Goal: Find specific page/section: Find specific page/section

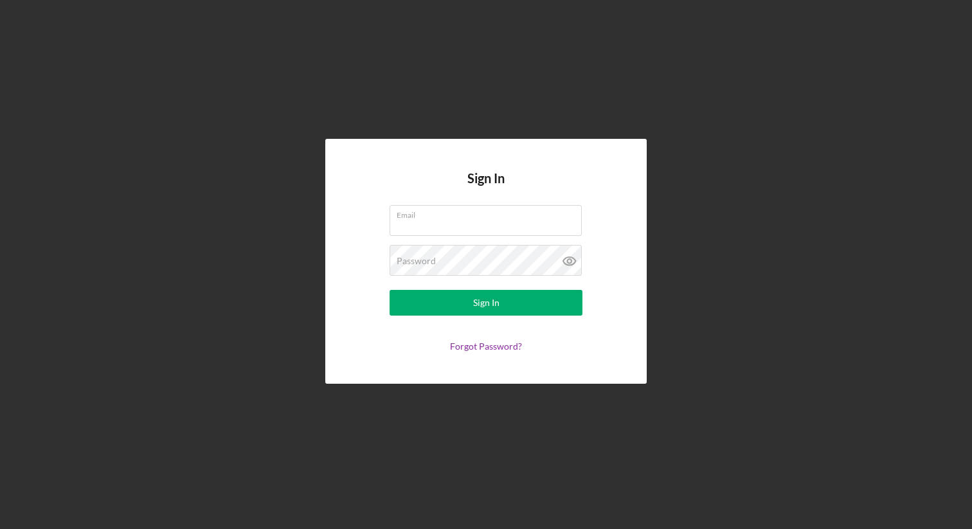
click at [0, 528] on com-1password-button at bounding box center [0, 529] width 0 height 0
type input "[PERSON_NAME][EMAIL_ADDRESS][DOMAIN_NAME]"
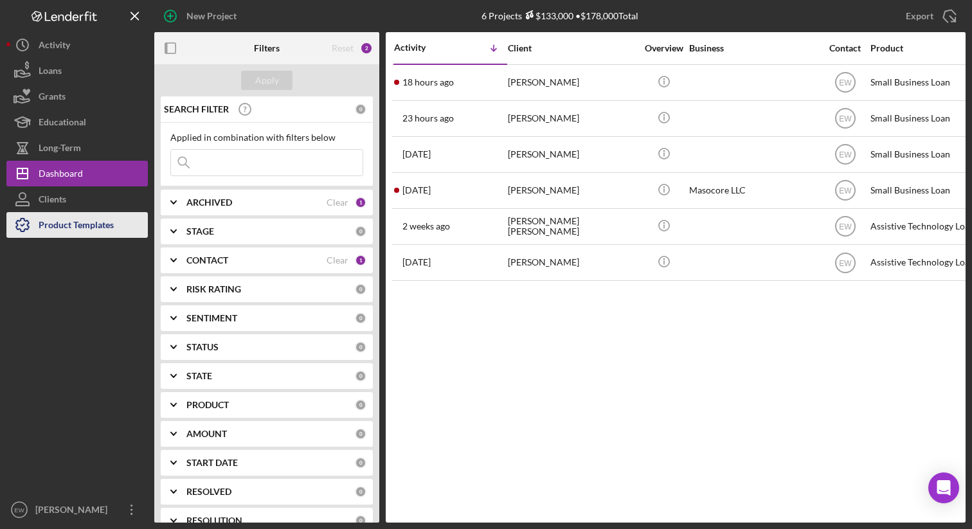
click at [76, 218] on div "Product Templates" at bounding box center [76, 226] width 75 height 29
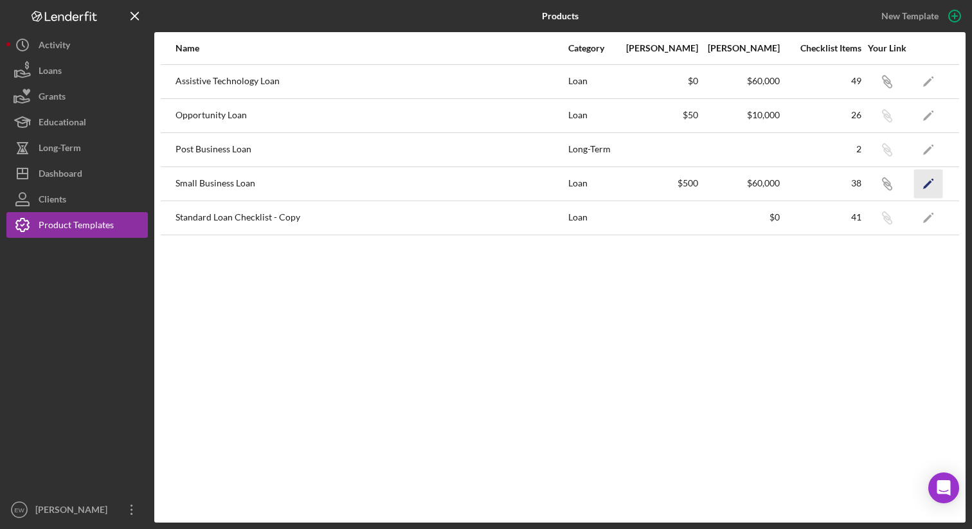
click at [937, 183] on icon "Icon/Edit" at bounding box center [928, 183] width 29 height 29
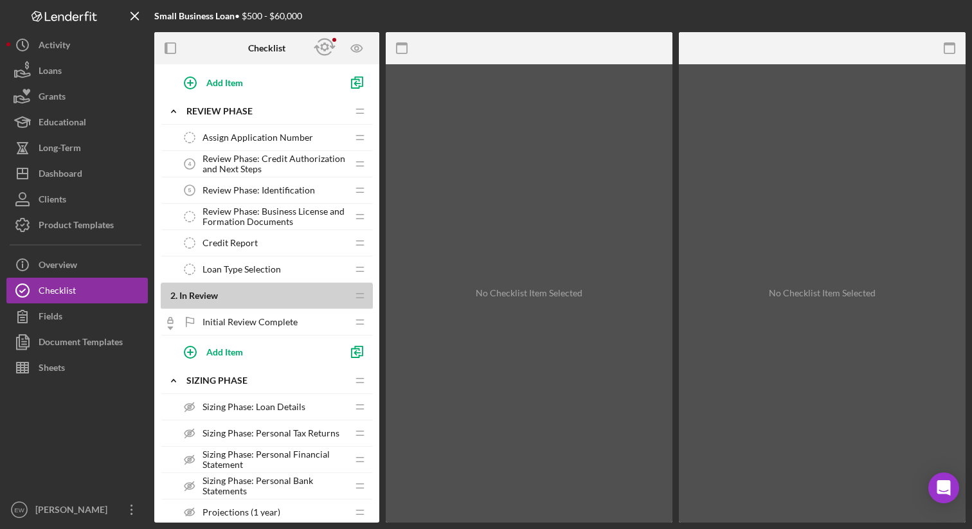
scroll to position [94, 0]
